Goal: Navigation & Orientation: Find specific page/section

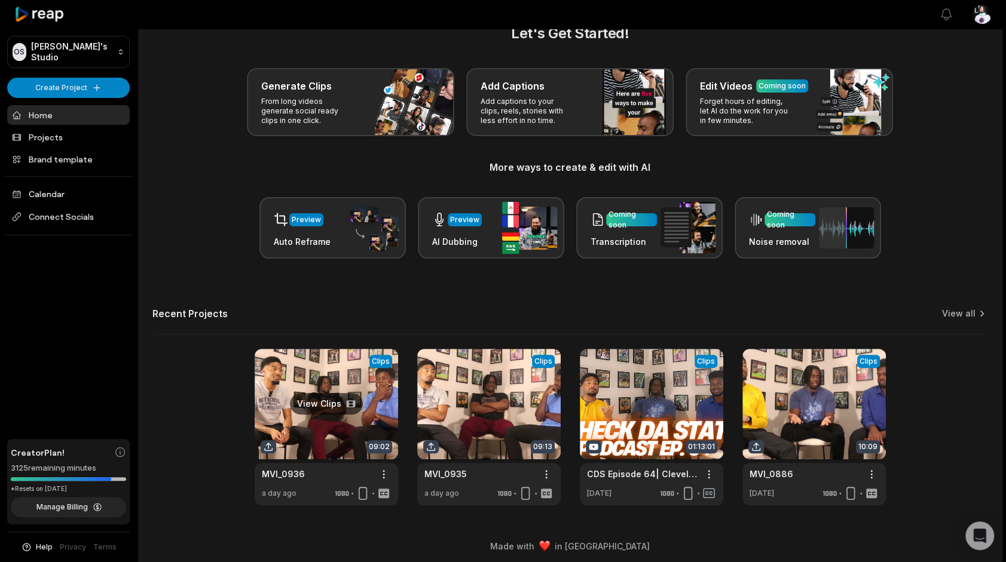
scroll to position [33, 0]
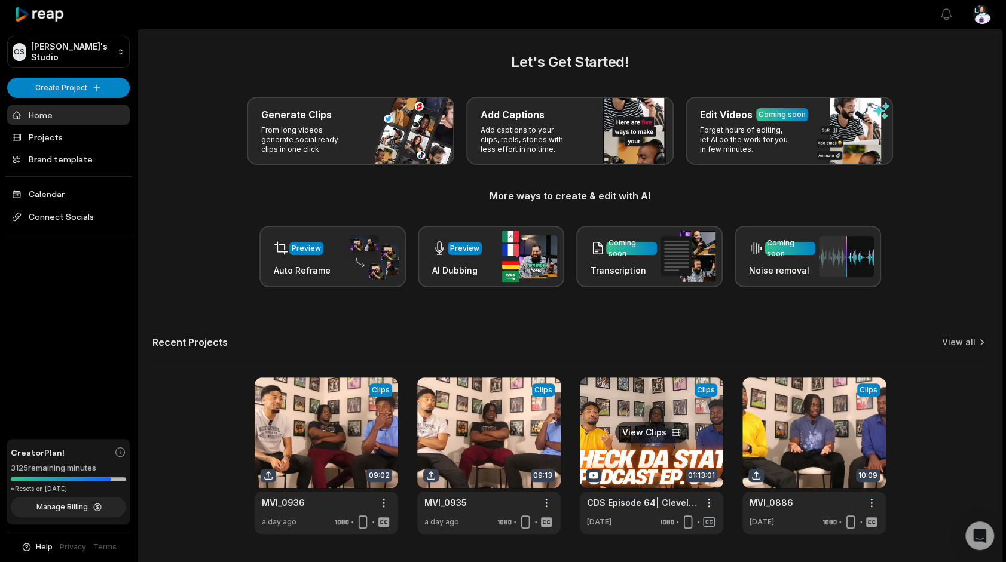
click at [637, 468] on link at bounding box center [651, 456] width 143 height 157
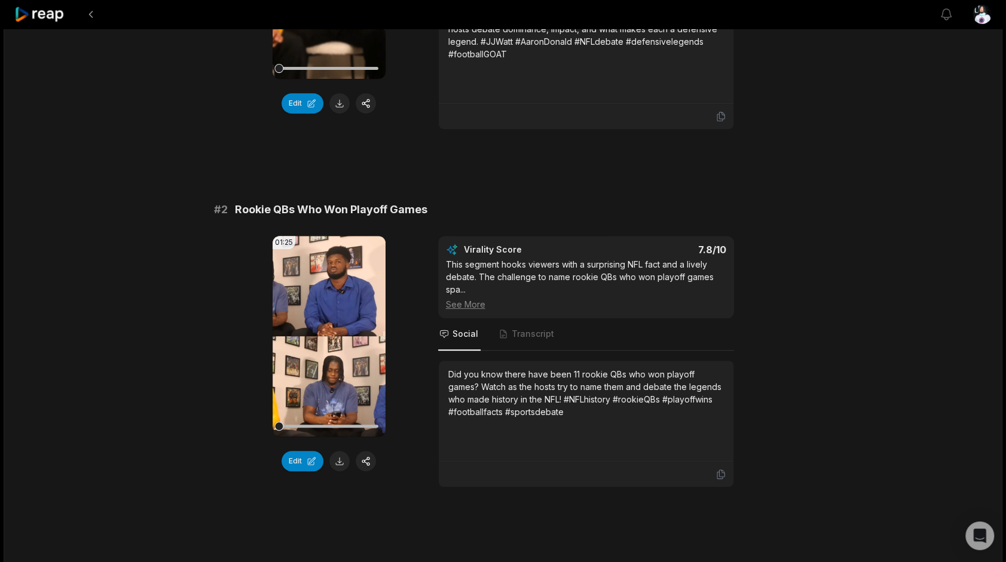
scroll to position [299, 0]
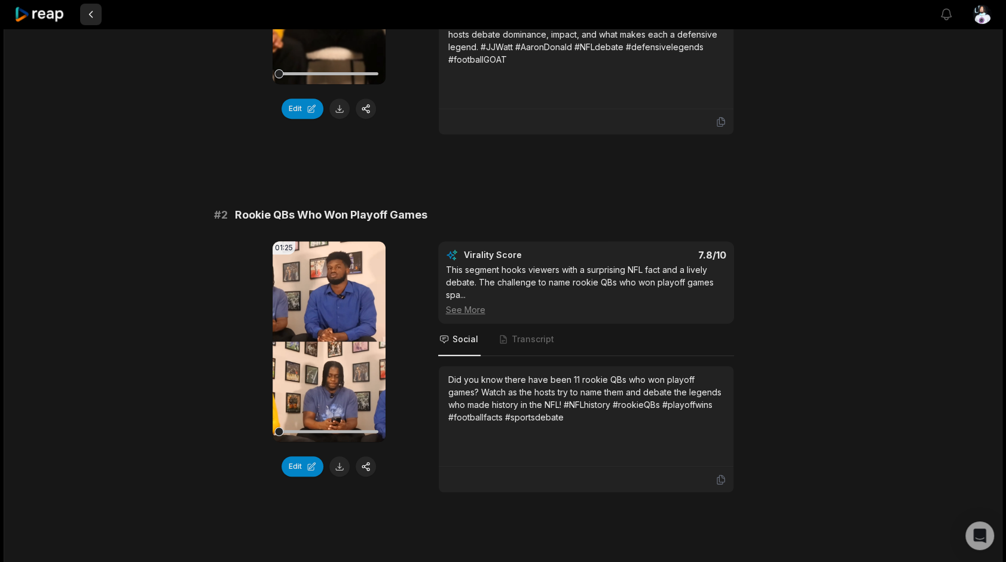
click at [99, 14] on button at bounding box center [91, 15] width 22 height 22
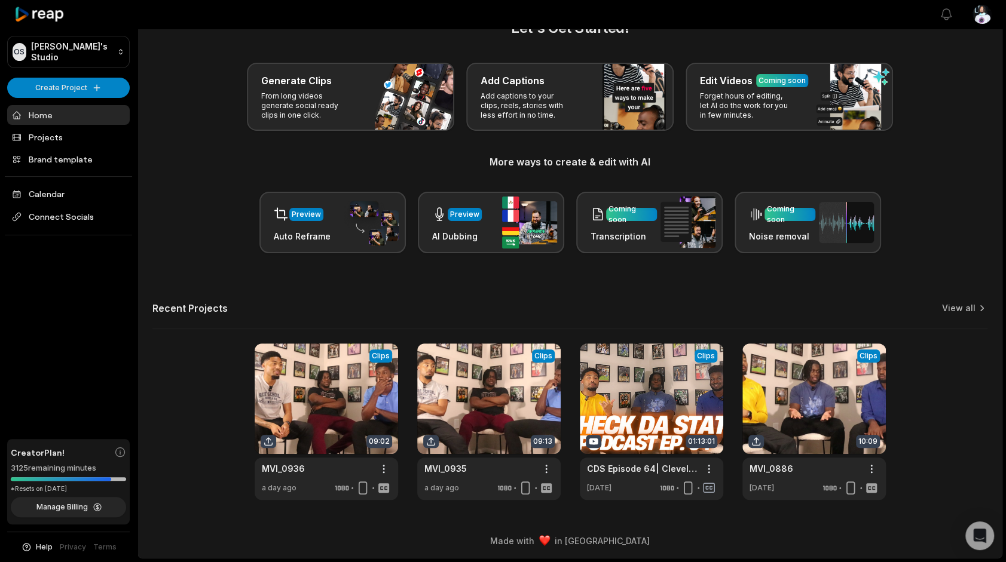
scroll to position [33, 0]
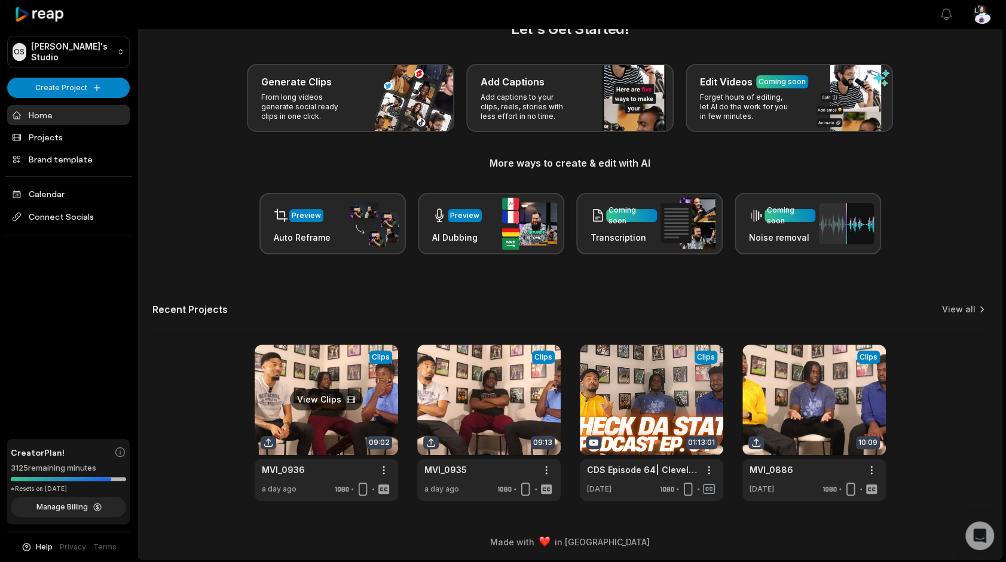
click at [337, 416] on link at bounding box center [326, 423] width 143 height 157
